Goal: Information Seeking & Learning: Learn about a topic

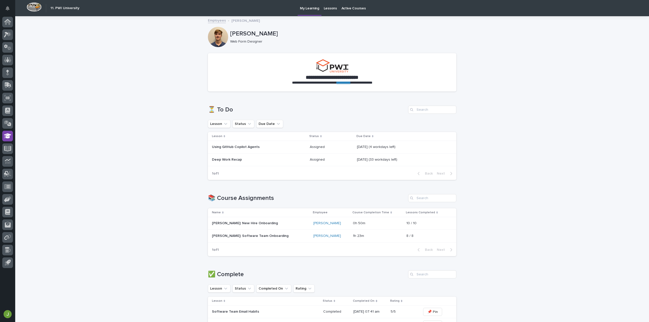
click at [392, 148] on p at bounding box center [396, 147] width 78 height 4
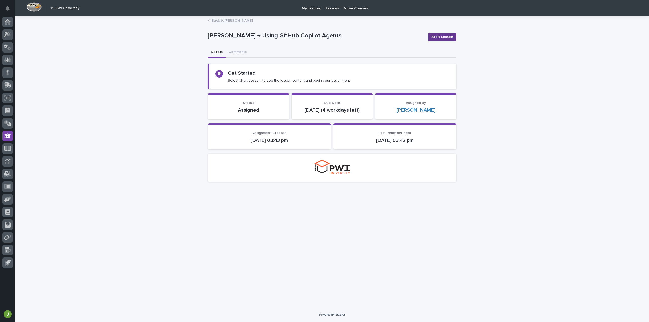
click at [440, 37] on span "Start Lesson" at bounding box center [443, 36] width 22 height 5
click at [448, 37] on span "Start Lesson" at bounding box center [443, 36] width 22 height 5
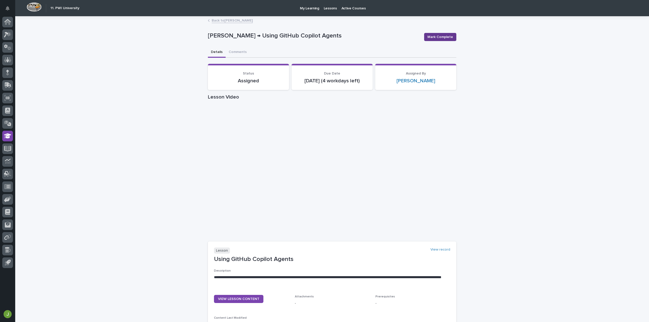
click at [443, 35] on span "Mark Complete" at bounding box center [441, 36] width 26 height 5
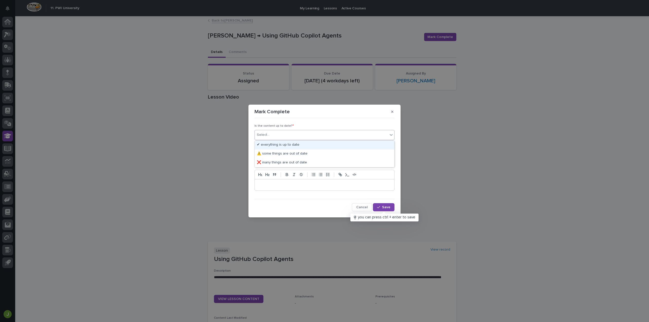
drag, startPoint x: 359, startPoint y: 133, endPoint x: 349, endPoint y: 142, distance: 13.5
click at [358, 134] on div "Select..." at bounding box center [321, 135] width 133 height 8
click at [339, 148] on div "✔ everything is up to date" at bounding box center [324, 145] width 139 height 9
click at [344, 157] on div "Select..." at bounding box center [321, 155] width 133 height 8
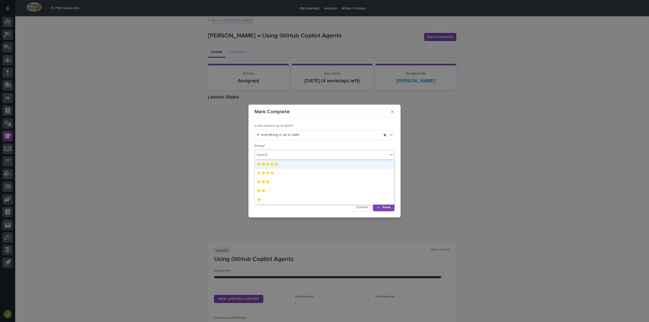
click at [344, 164] on div "⭐⭐⭐⭐⭐" at bounding box center [324, 164] width 139 height 9
click at [387, 207] on span "Save" at bounding box center [386, 208] width 8 height 4
